Goal: Navigation & Orientation: Understand site structure

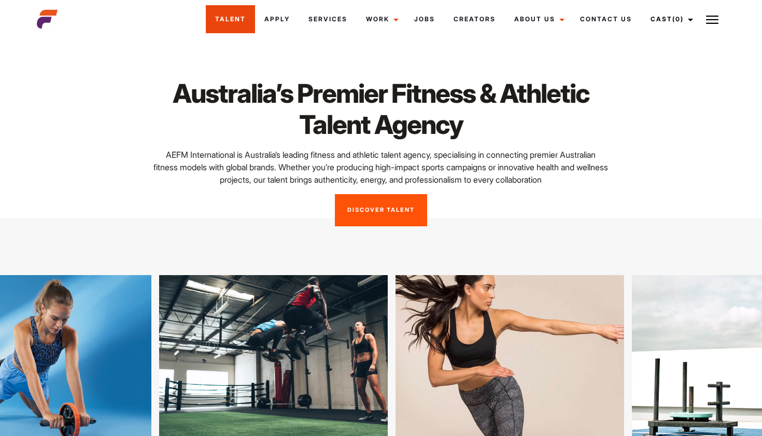
click at [228, 21] on link "Talent" at bounding box center [230, 19] width 49 height 28
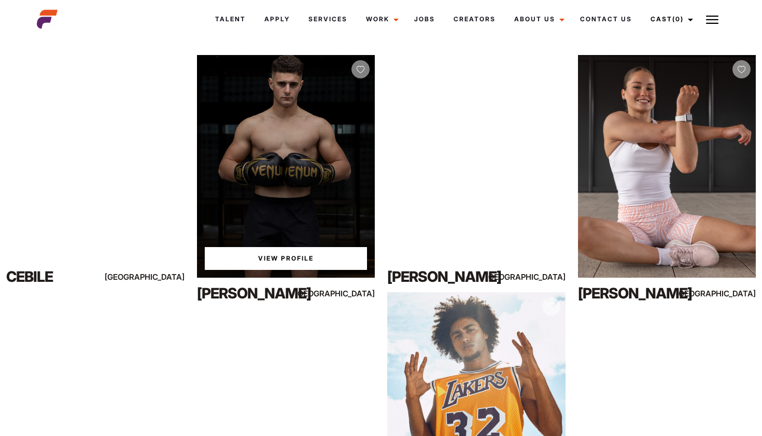
scroll to position [193, 0]
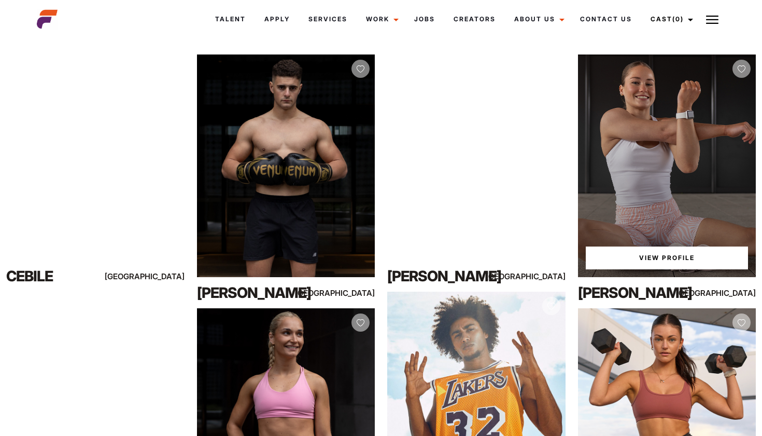
click at [622, 251] on link "View Profile" at bounding box center [667, 257] width 163 height 23
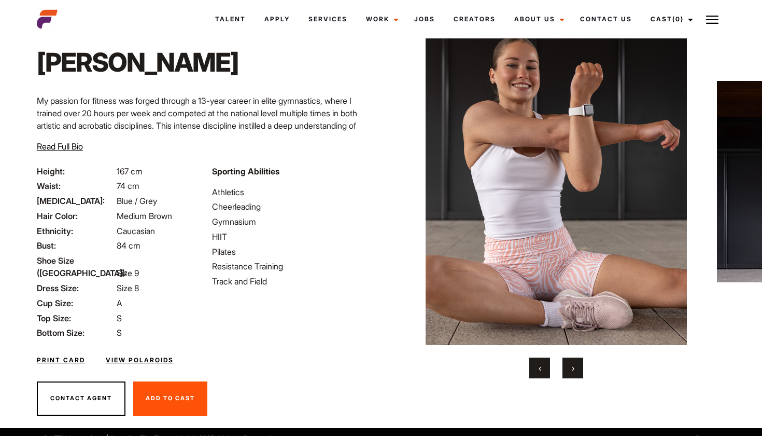
scroll to position [48, 0]
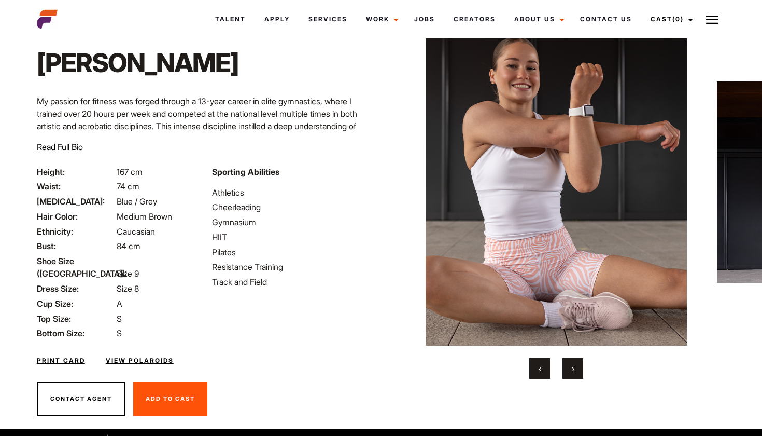
click at [574, 374] on button "›" at bounding box center [573, 368] width 21 height 21
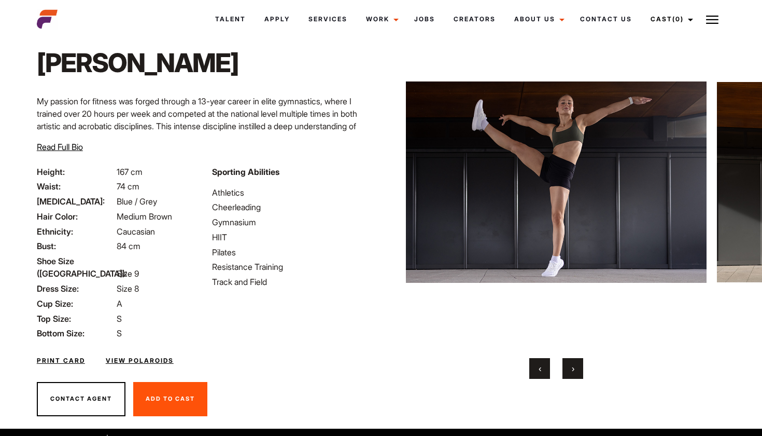
click at [574, 374] on button "›" at bounding box center [573, 368] width 21 height 21
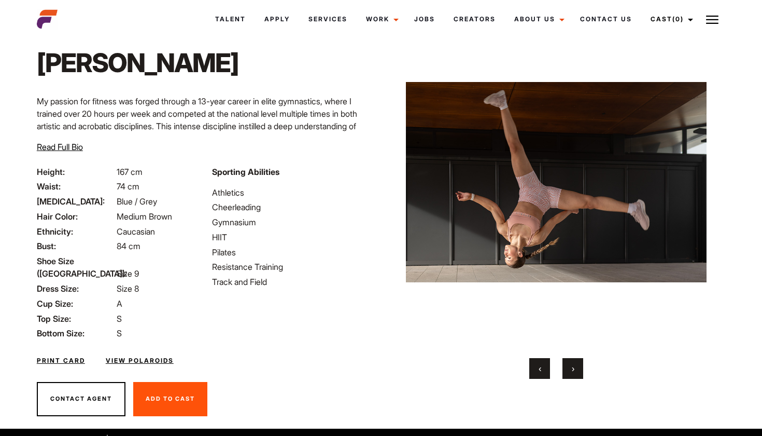
click at [574, 374] on button "›" at bounding box center [573, 368] width 21 height 21
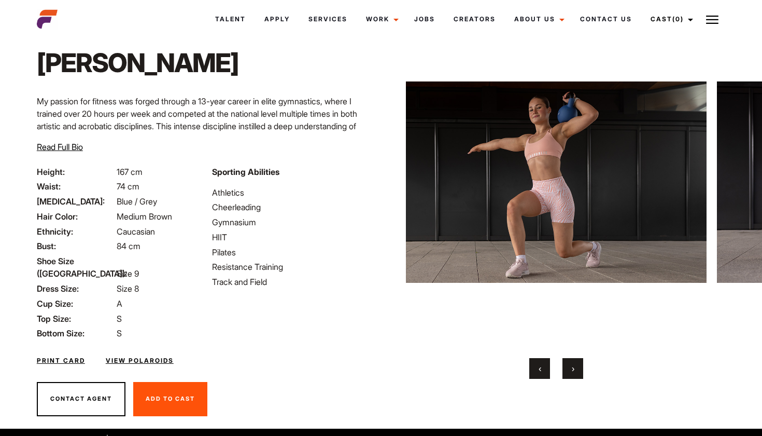
click at [574, 374] on button "›" at bounding box center [573, 368] width 21 height 21
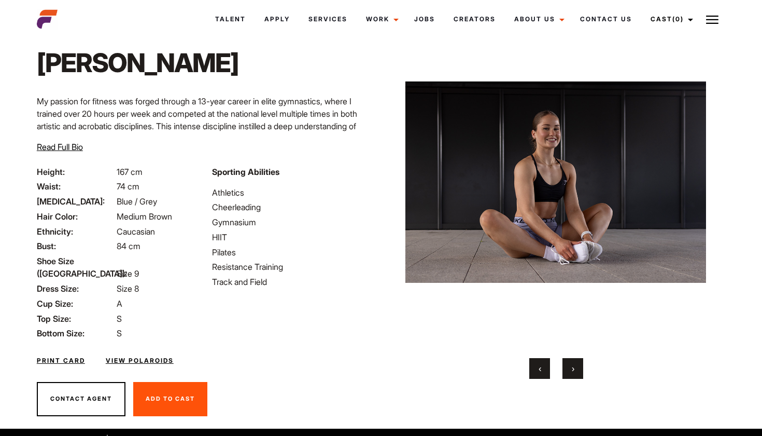
click at [574, 374] on button "›" at bounding box center [573, 368] width 21 height 21
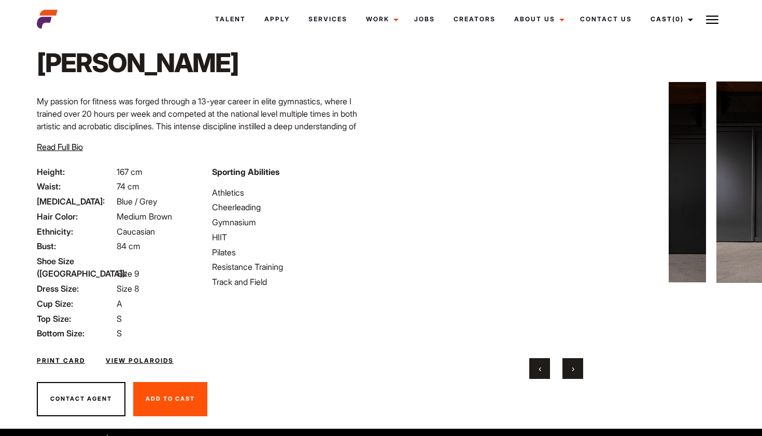
click at [574, 374] on button "›" at bounding box center [573, 368] width 21 height 21
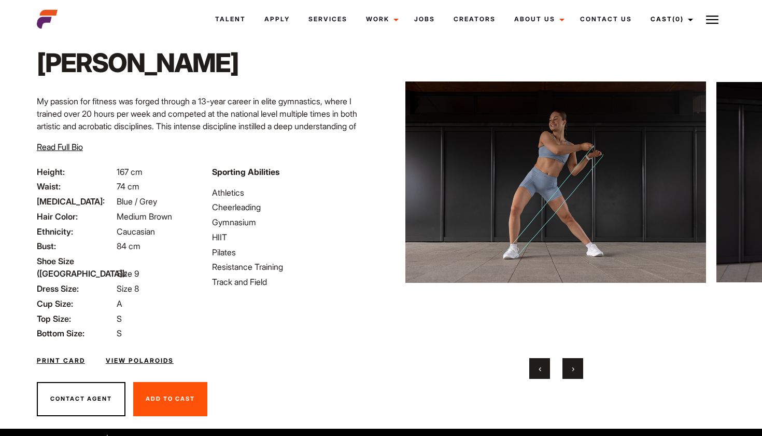
click at [574, 374] on button "›" at bounding box center [573, 368] width 21 height 21
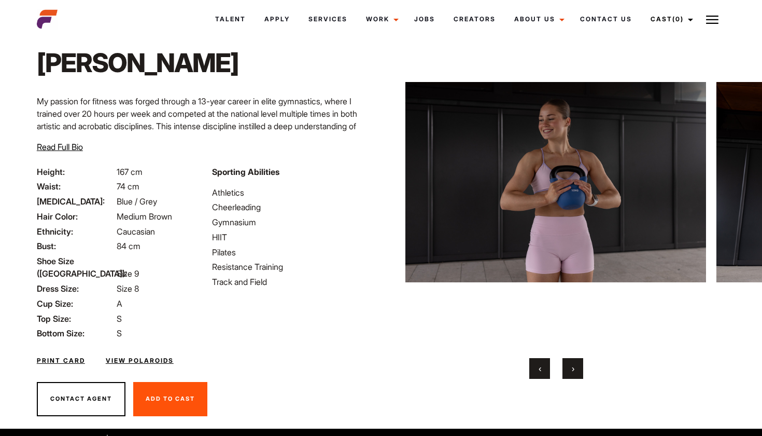
click at [574, 374] on button "›" at bounding box center [573, 368] width 21 height 21
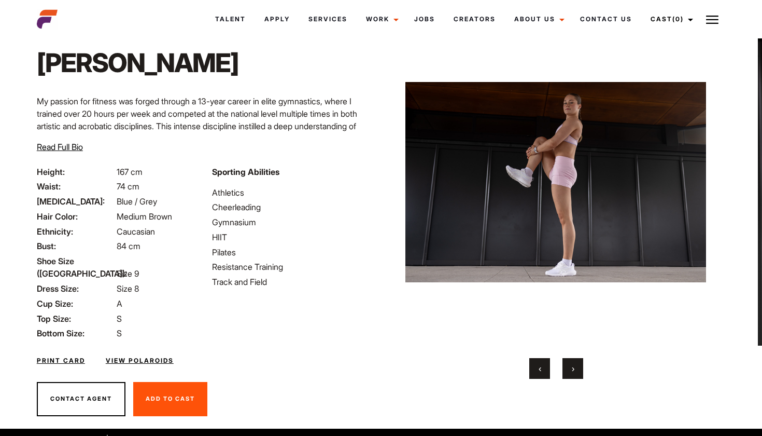
click at [574, 374] on button "›" at bounding box center [573, 368] width 21 height 21
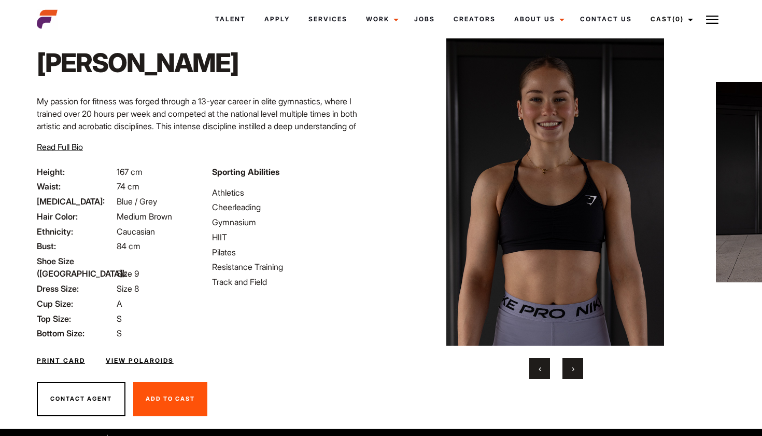
click at [574, 374] on button "›" at bounding box center [573, 368] width 21 height 21
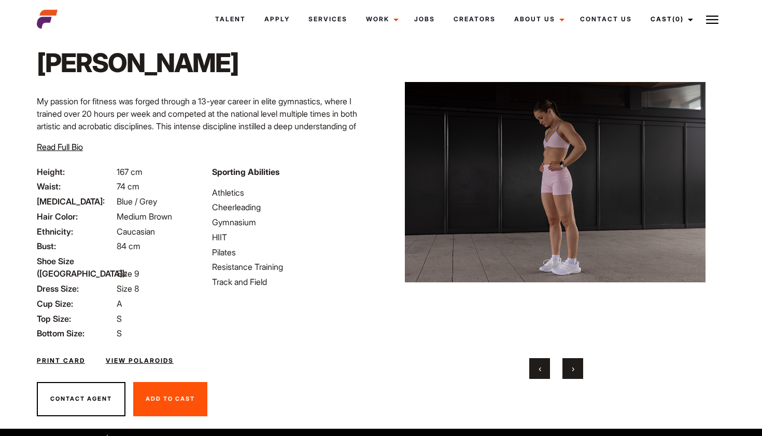
click at [574, 374] on button "›" at bounding box center [573, 368] width 21 height 21
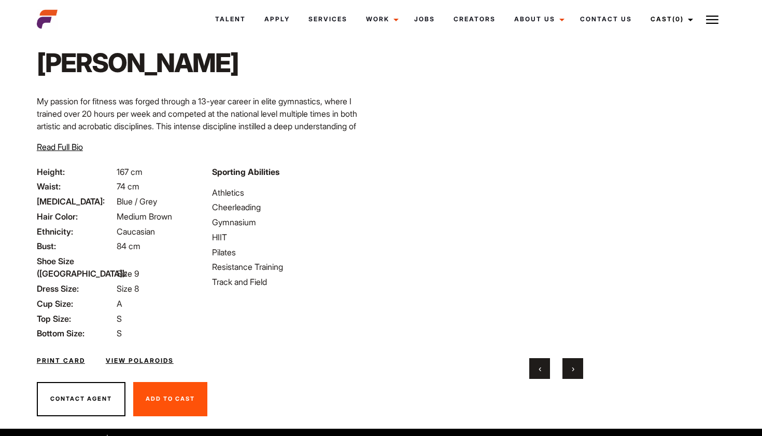
click at [574, 374] on button "›" at bounding box center [573, 368] width 21 height 21
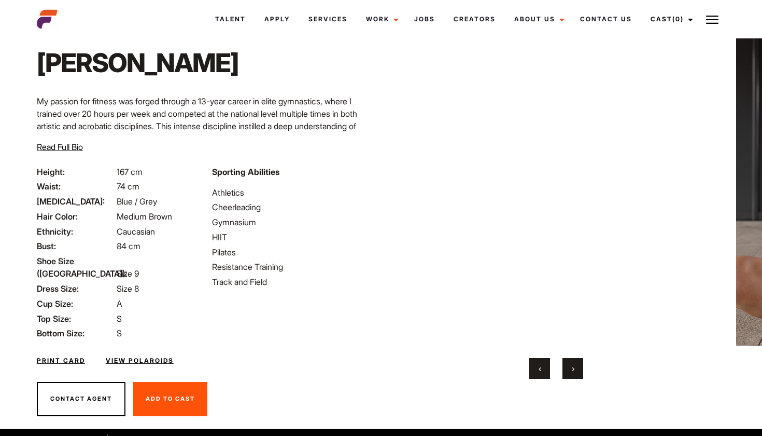
click at [574, 374] on button "›" at bounding box center [573, 368] width 21 height 21
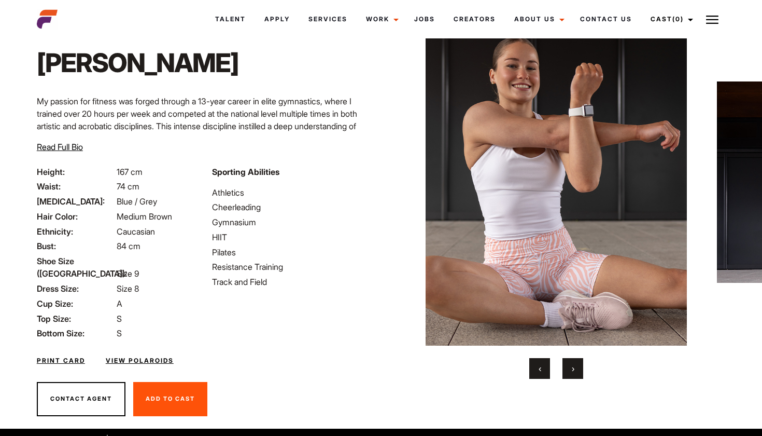
click at [574, 374] on button "›" at bounding box center [573, 368] width 21 height 21
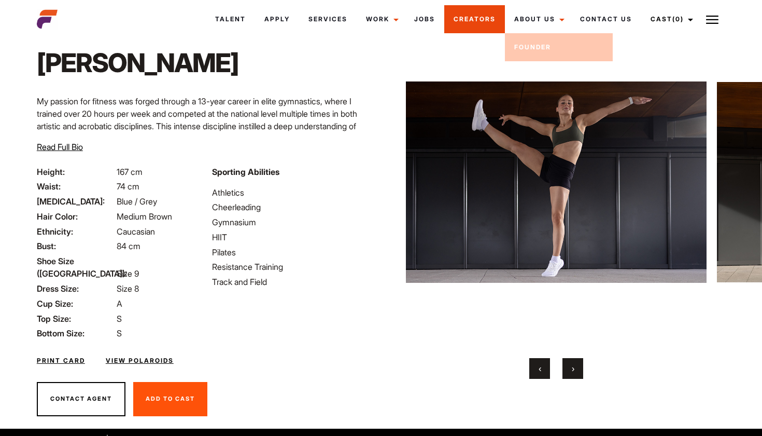
click at [487, 22] on link "Creators" at bounding box center [474, 19] width 61 height 28
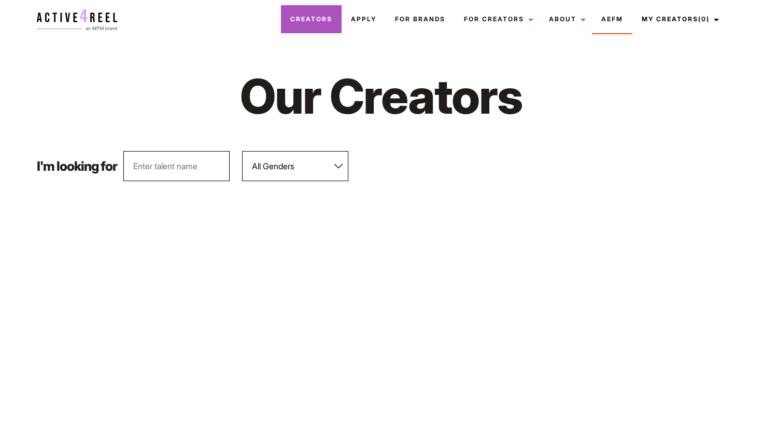
click at [295, 27] on link "Creators" at bounding box center [311, 19] width 61 height 28
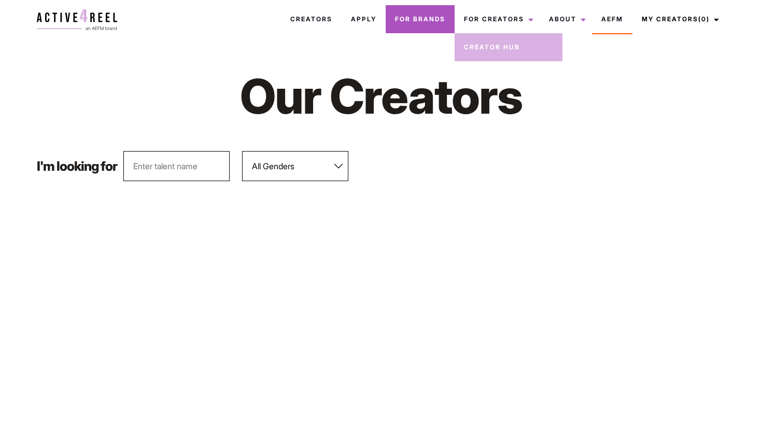
click at [412, 25] on link "For Brands" at bounding box center [420, 19] width 69 height 28
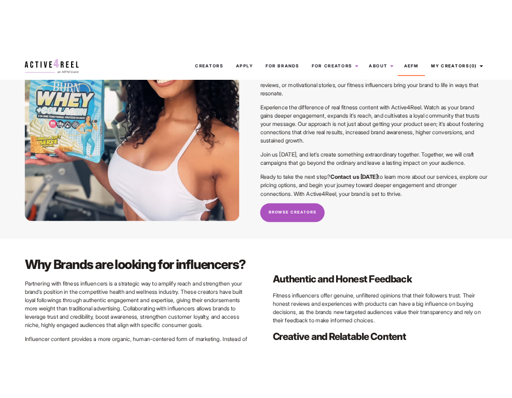
scroll to position [789, 0]
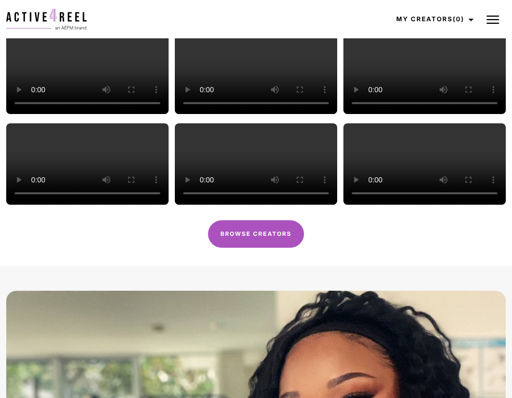
click at [484, 21] on button at bounding box center [493, 19] width 26 height 26
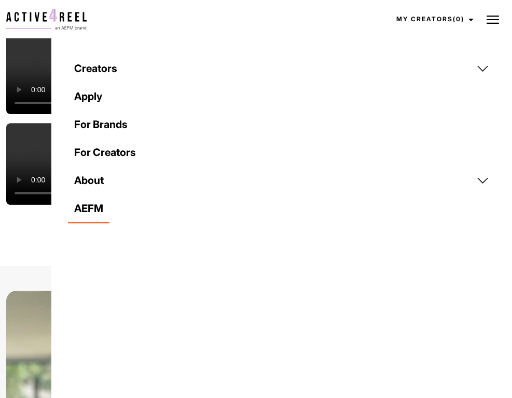
click at [93, 124] on link "For Brands" at bounding box center [281, 124] width 427 height 28
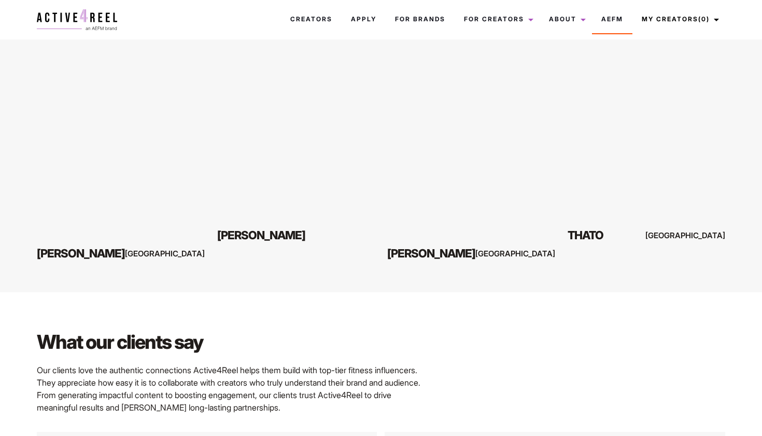
scroll to position [1402, 0]
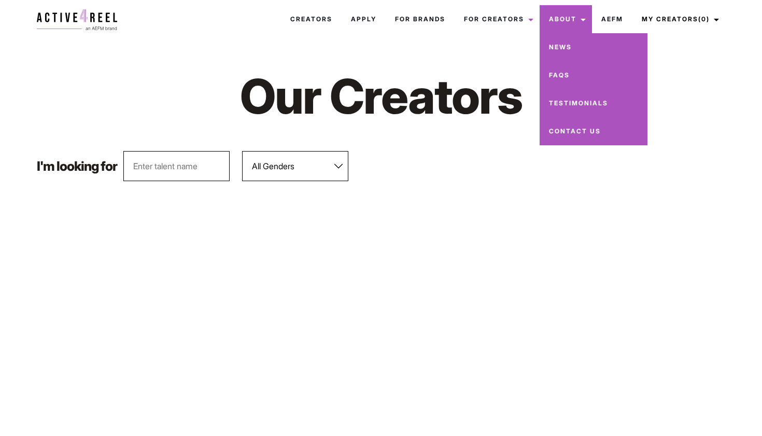
click at [558, 20] on link "About" at bounding box center [566, 19] width 52 height 28
click at [560, 46] on link "News" at bounding box center [594, 47] width 108 height 28
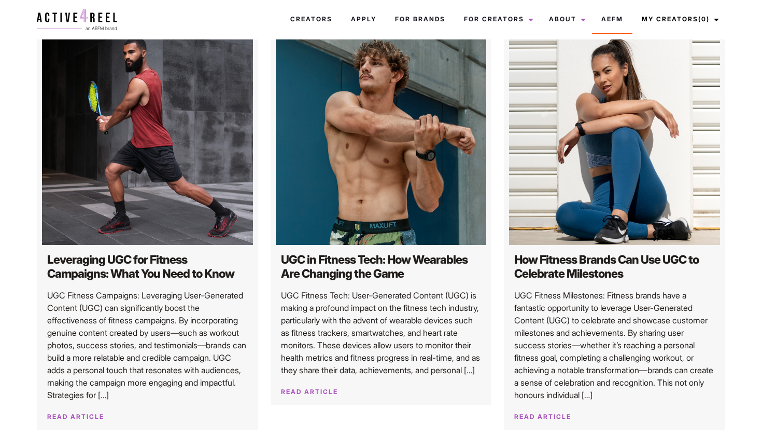
scroll to position [132, 0]
click at [306, 395] on link "Read article" at bounding box center [309, 391] width 57 height 8
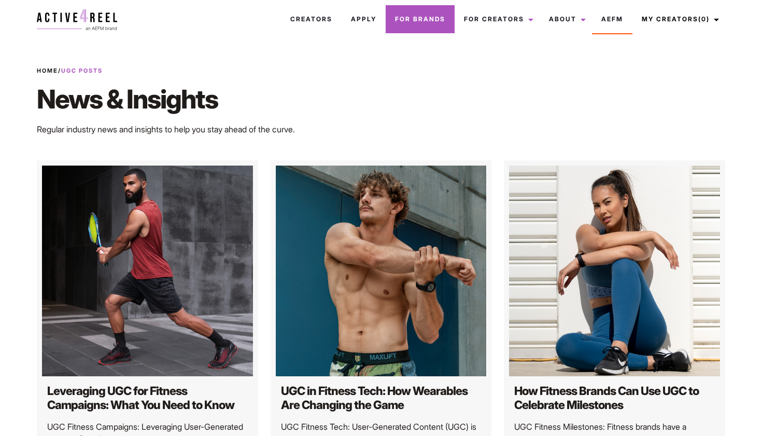
scroll to position [0, 0]
click at [52, 71] on link "Home" at bounding box center [47, 70] width 21 height 7
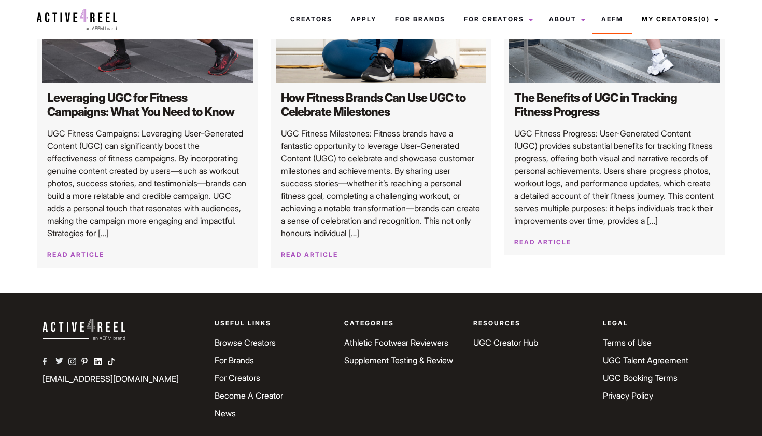
scroll to position [1072, 0]
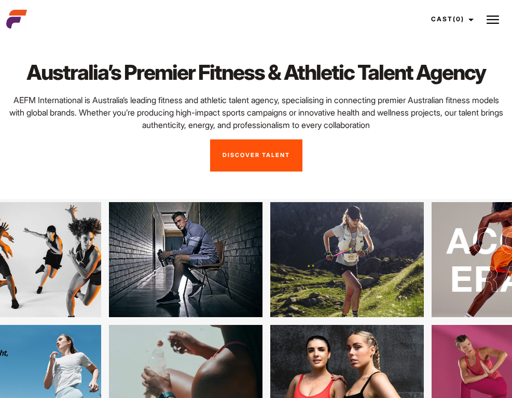
click at [438, 163] on div "Australia’s Premier Fitness & Athletic Talent Agency AEFM International is Aust…" at bounding box center [256, 116] width 512 height 112
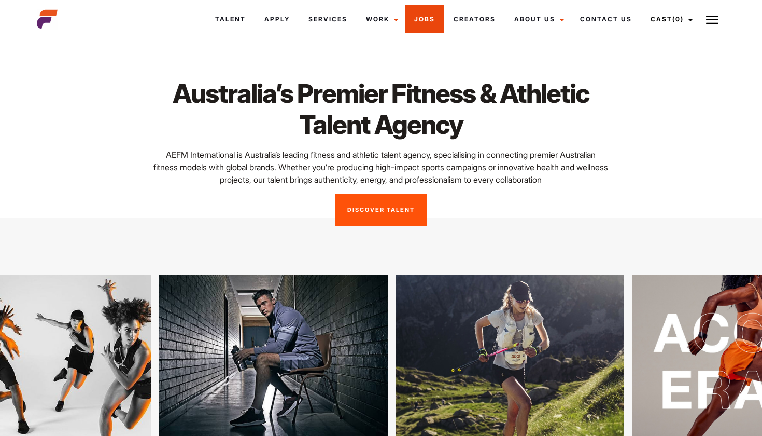
click at [419, 17] on link "Jobs" at bounding box center [424, 19] width 39 height 28
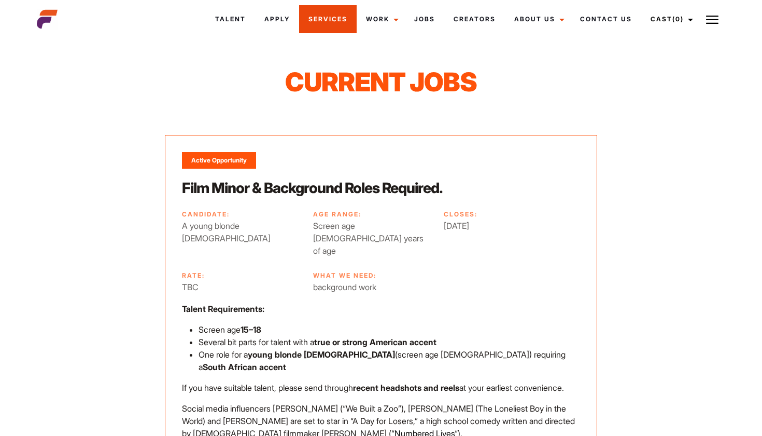
click at [341, 16] on link "Services" at bounding box center [328, 19] width 58 height 28
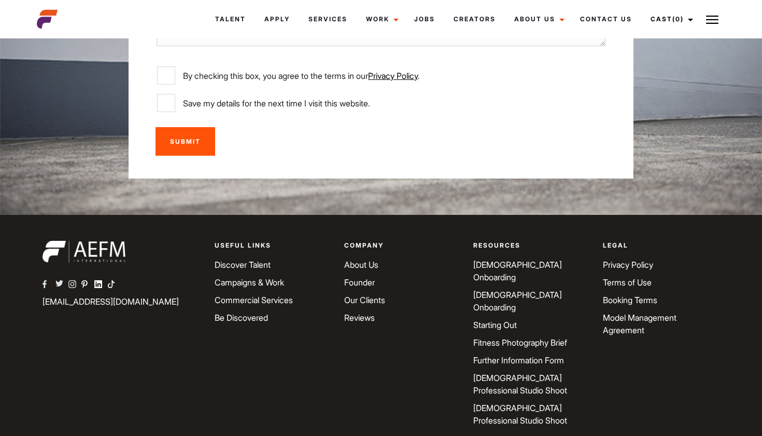
scroll to position [3428, 0]
click at [627, 313] on link "Model Management Agreement" at bounding box center [640, 324] width 74 height 23
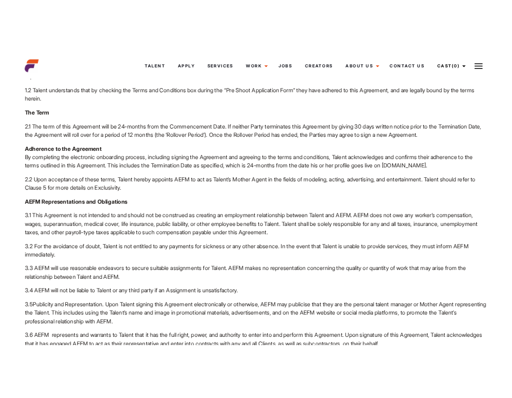
scroll to position [460, 0]
